Goal: Find specific page/section: Find specific page/section

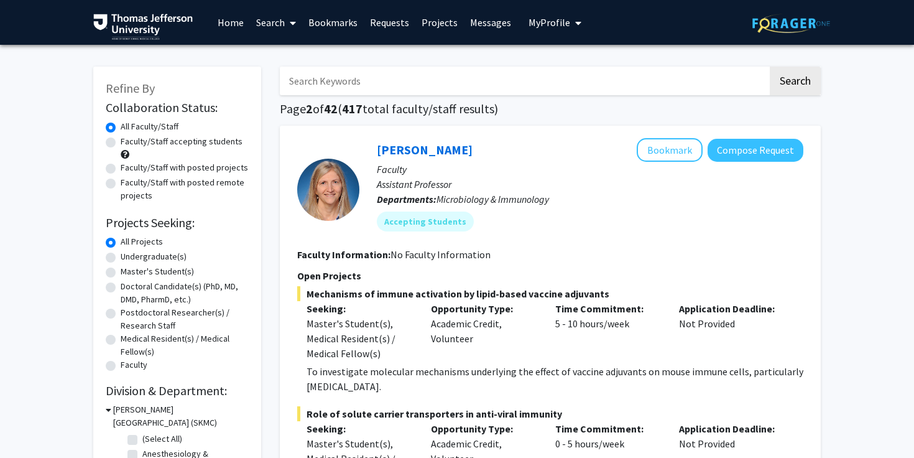
click at [533, 77] on input "Search Keywords" at bounding box center [524, 81] width 488 height 29
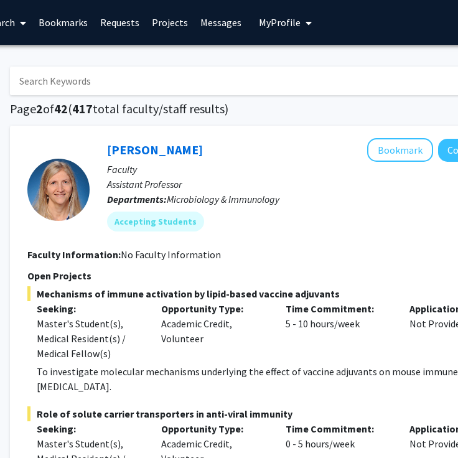
scroll to position [0, 185]
click at [203, 79] on input "Search Keywords" at bounding box center [255, 81] width 488 height 29
click at [195, 74] on input "Search Keywords" at bounding box center [255, 81] width 488 height 29
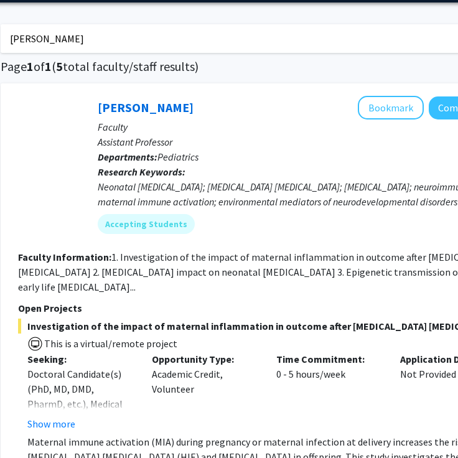
scroll to position [0, 195]
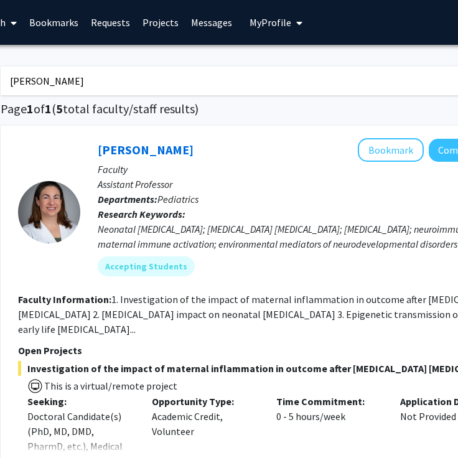
click at [162, 86] on input "[PERSON_NAME]" at bounding box center [245, 81] width 488 height 29
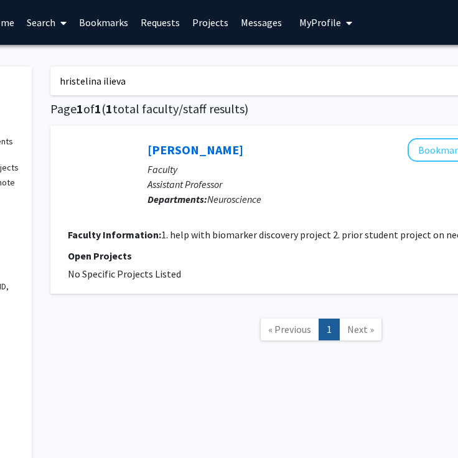
scroll to position [0, 176]
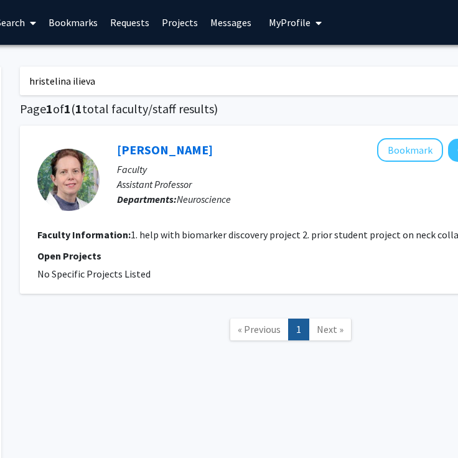
click at [219, 81] on input "hristelina ilieva" at bounding box center [264, 81] width 488 height 29
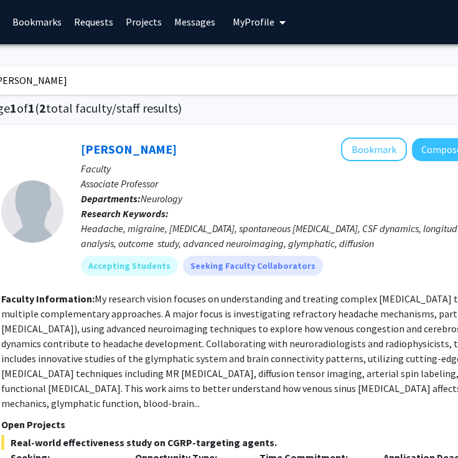
scroll to position [1, 203]
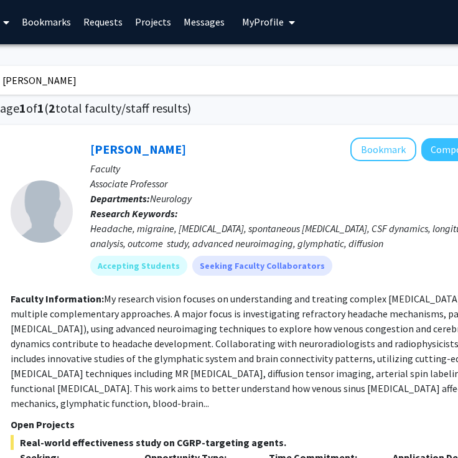
click at [139, 85] on input "[PERSON_NAME]" at bounding box center [237, 80] width 488 height 29
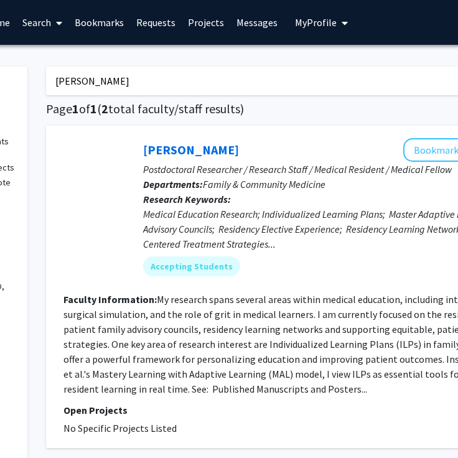
scroll to position [0, 149]
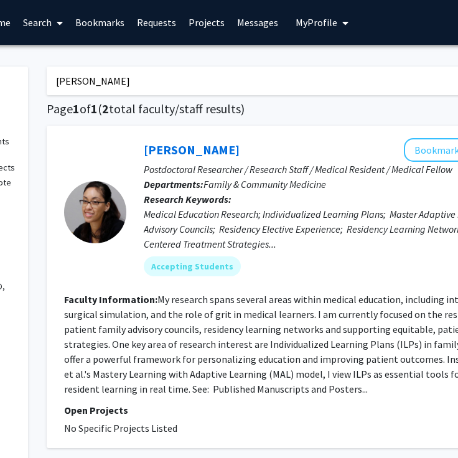
drag, startPoint x: 129, startPoint y: 83, endPoint x: 12, endPoint y: 98, distance: 117.3
click at [13, 98] on div "Refine By Collaboration Status: Collaboration Status All Faculty/Staff Collabor…" at bounding box center [224, 466] width 746 height 825
type input "k"
type input "o"
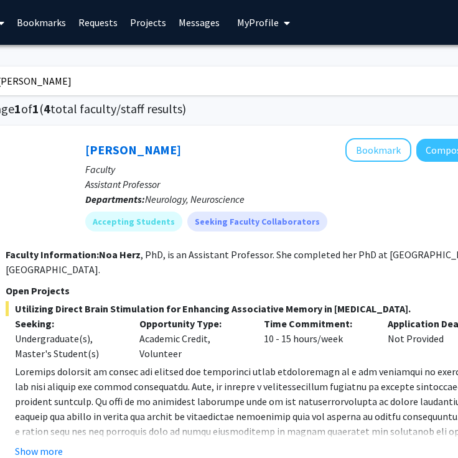
scroll to position [0, 211]
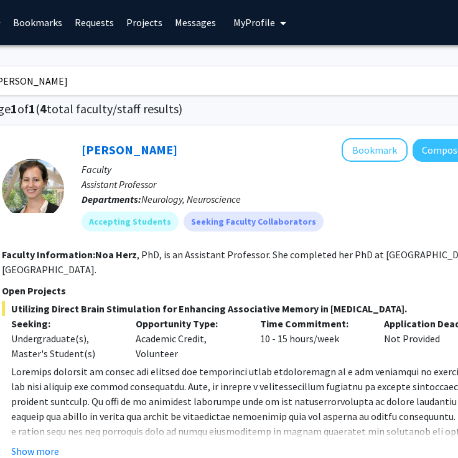
click at [84, 76] on input "[PERSON_NAME]" at bounding box center [228, 81] width 488 height 29
click at [84, 77] on input "[PERSON_NAME]" at bounding box center [228, 81] width 488 height 29
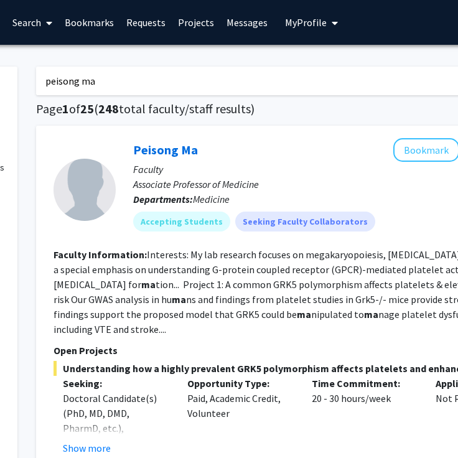
scroll to position [0, 175]
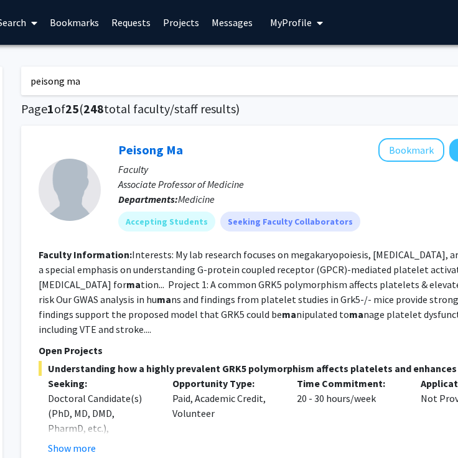
click at [90, 73] on input "peisong ma" at bounding box center [265, 81] width 488 height 29
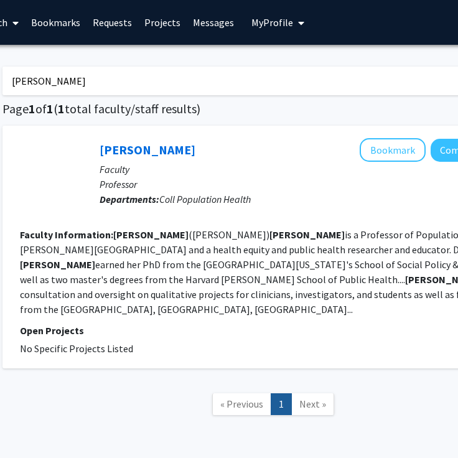
scroll to position [0, 197]
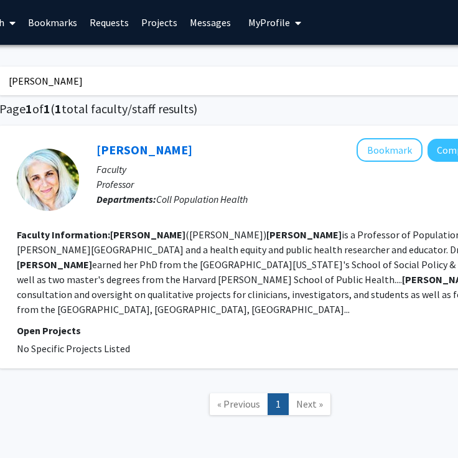
click at [170, 80] on input "[PERSON_NAME]" at bounding box center [243, 81] width 488 height 29
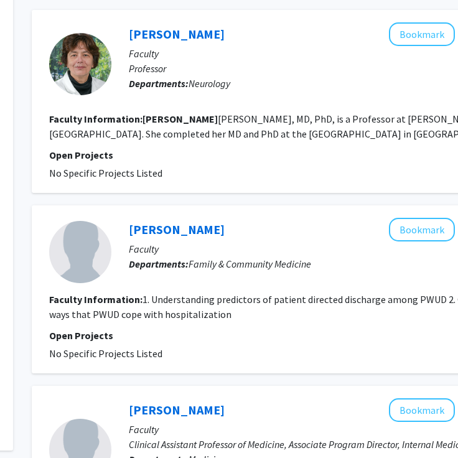
scroll to position [0, 164]
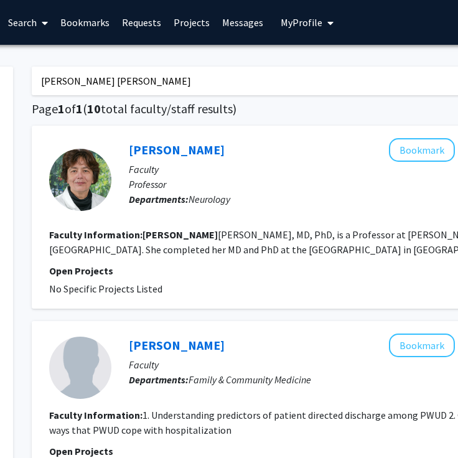
click at [149, 81] on input "[PERSON_NAME] [PERSON_NAME]" at bounding box center [276, 81] width 488 height 29
click at [147, 81] on input "[PERSON_NAME] [PERSON_NAME]" at bounding box center [276, 81] width 488 height 29
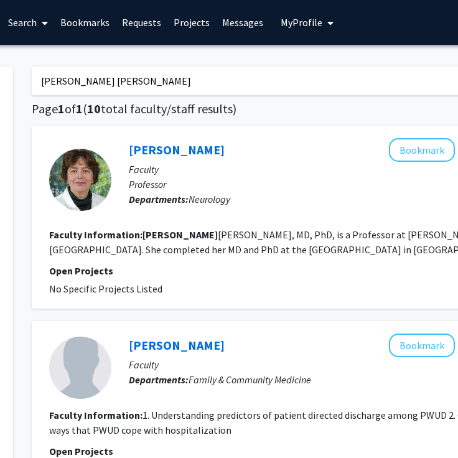
click at [147, 81] on input "[PERSON_NAME] [PERSON_NAME]" at bounding box center [276, 81] width 488 height 29
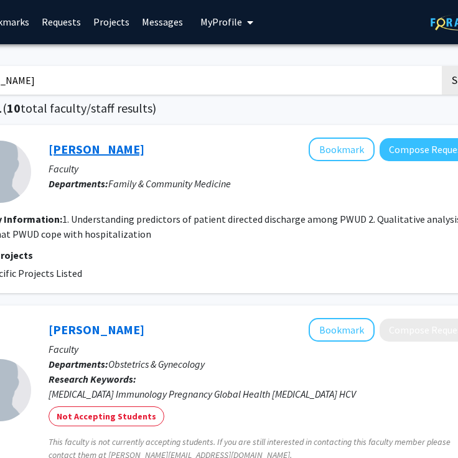
scroll to position [1, 247]
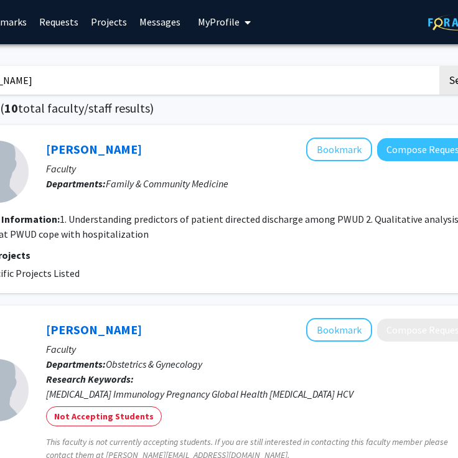
click at [218, 83] on input "[PERSON_NAME]" at bounding box center [193, 80] width 488 height 29
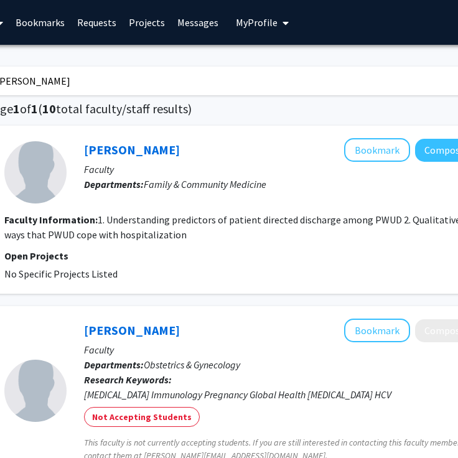
scroll to position [0, 208]
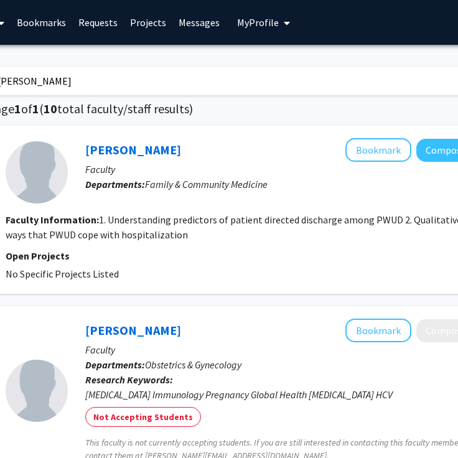
type input "[PERSON_NAME]"
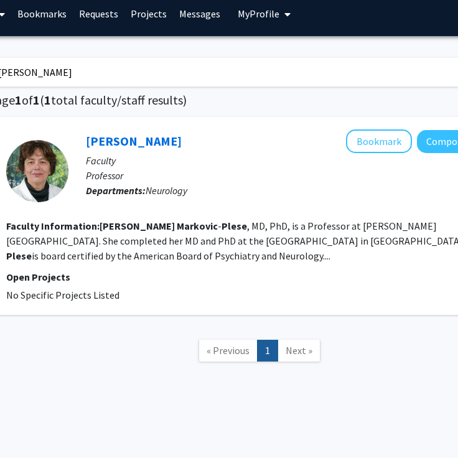
scroll to position [9, 207]
click at [267, 247] on section "Faculty Information: [PERSON_NAME] , MD, PhD, is a Professor at [PERSON_NAME][G…" at bounding box center [260, 240] width 506 height 45
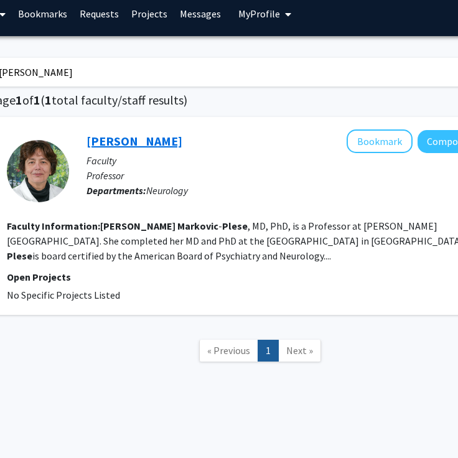
click at [108, 146] on link "[PERSON_NAME]" at bounding box center [134, 141] width 96 height 16
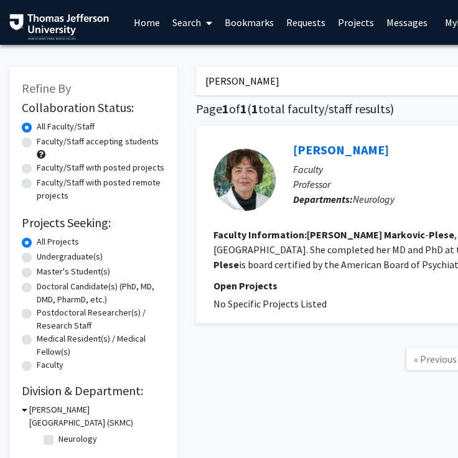
click at [284, 73] on input "[PERSON_NAME]" at bounding box center [440, 81] width 488 height 29
type input "[PERSON_NAME]"
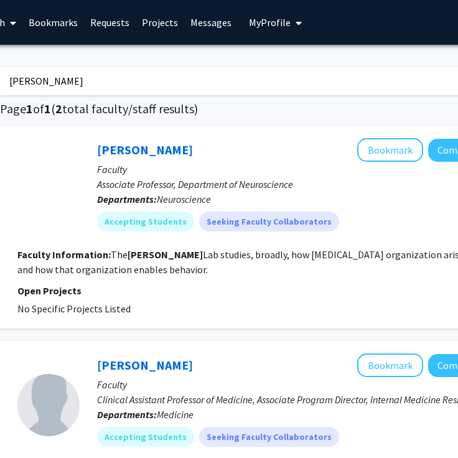
scroll to position [0, 195]
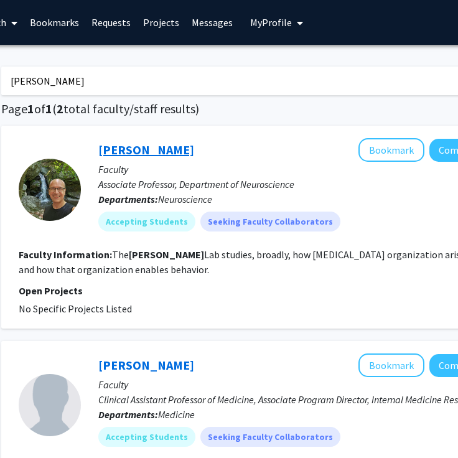
click at [168, 151] on link "[PERSON_NAME]" at bounding box center [146, 150] width 96 height 16
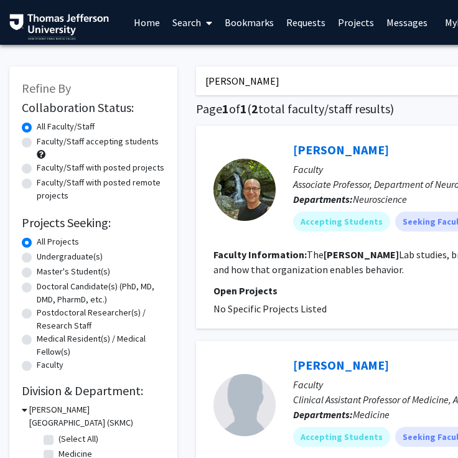
click at [229, 78] on input "[PERSON_NAME]" at bounding box center [440, 81] width 488 height 29
type input "[PERSON_NAME]"
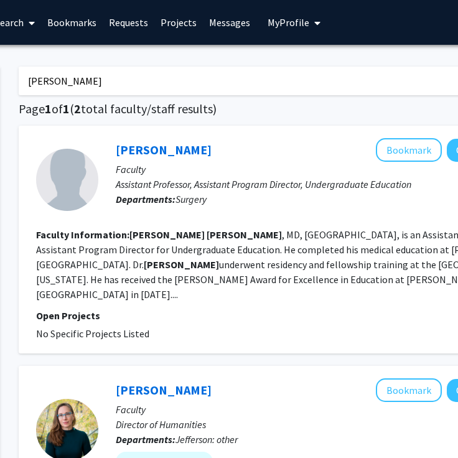
scroll to position [0, 197]
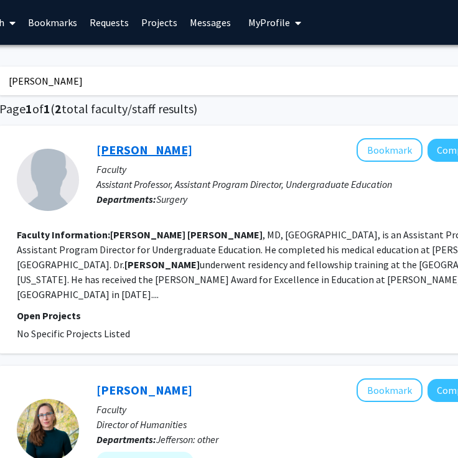
click at [148, 147] on link "[PERSON_NAME]" at bounding box center [144, 150] width 96 height 16
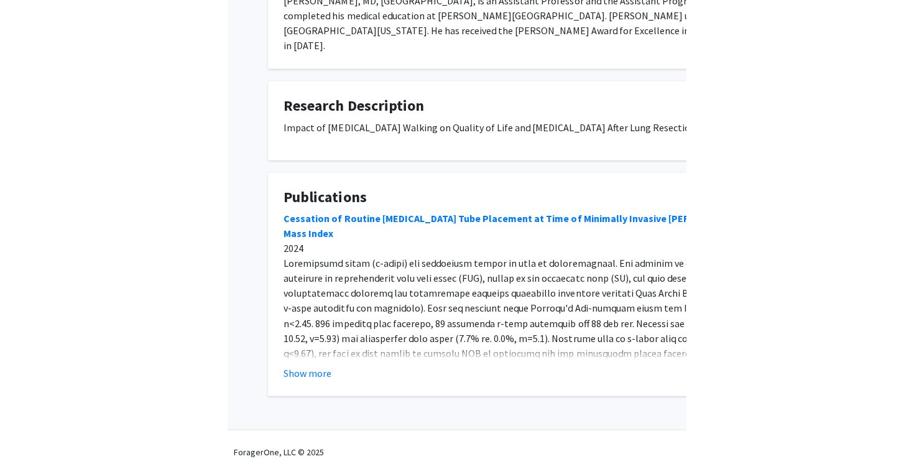
scroll to position [250, 0]
